Goal: Task Accomplishment & Management: Use online tool/utility

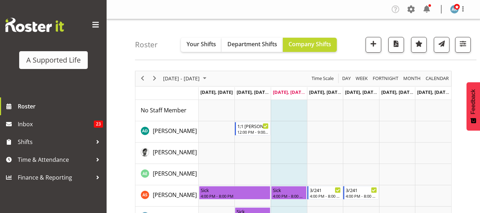
scroll to position [1562, 0]
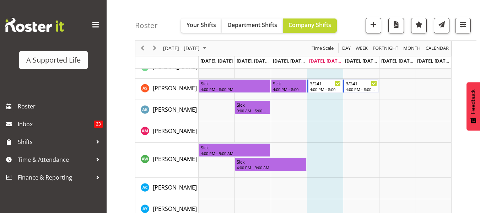
scroll to position [177, 0]
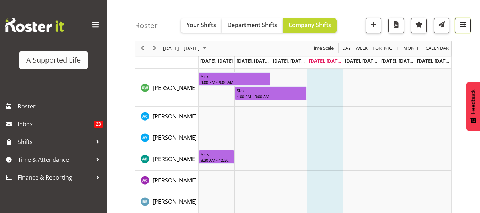
click at [465, 23] on span "button" at bounding box center [462, 24] width 9 height 9
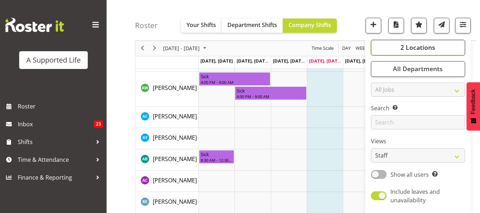
click at [415, 53] on button "2 Locations" at bounding box center [418, 48] width 94 height 16
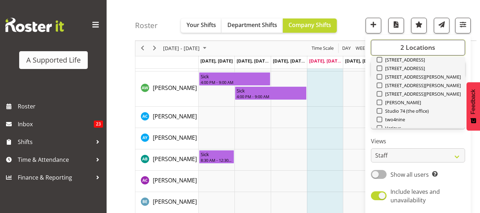
scroll to position [239, 0]
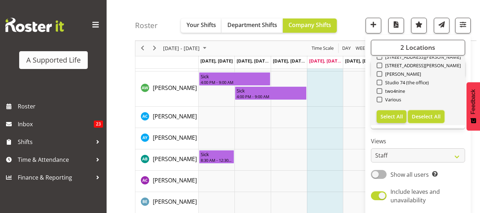
click at [423, 116] on span "Deselect All" at bounding box center [425, 116] width 29 height 7
checkbox input "false"
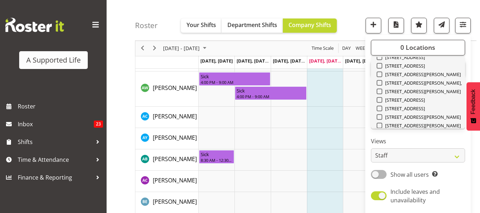
scroll to position [168, 0]
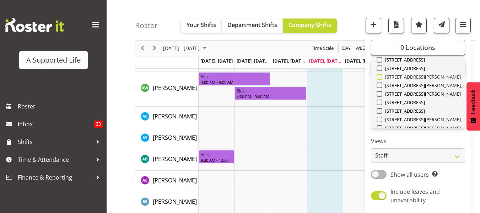
click at [379, 76] on span at bounding box center [379, 77] width 6 height 6
click at [379, 76] on input "[STREET_ADDRESS][PERSON_NAME]" at bounding box center [378, 77] width 5 height 5
checkbox input "true"
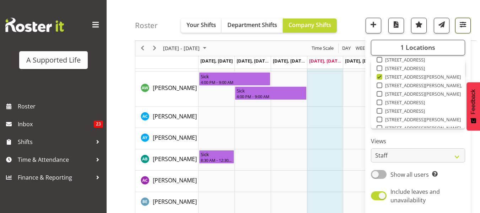
click at [458, 23] on span "button" at bounding box center [462, 24] width 9 height 9
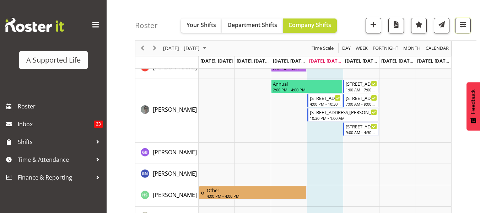
scroll to position [821, 0]
